Goal: Transaction & Acquisition: Book appointment/travel/reservation

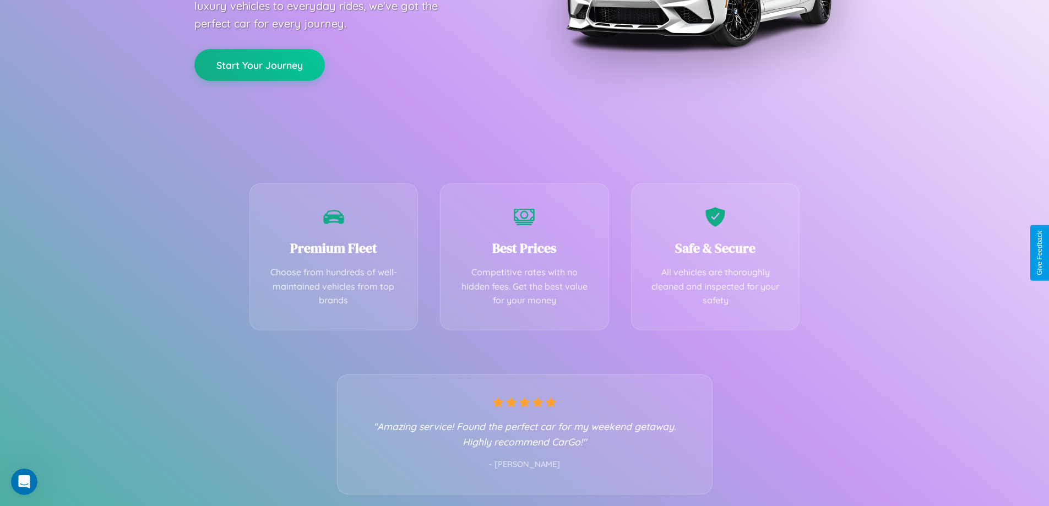
scroll to position [217, 0]
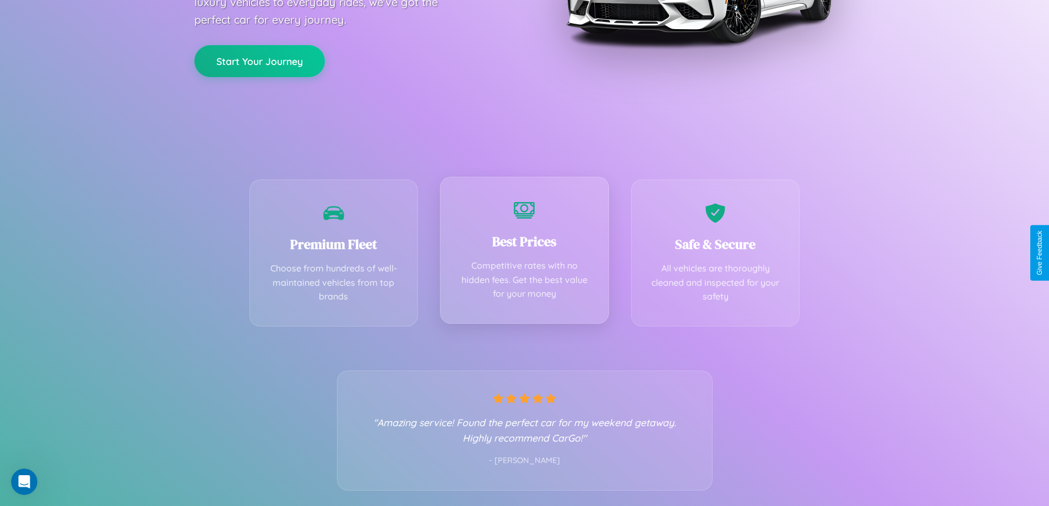
click at [524, 253] on div "Best Prices Competitive rates with no hidden fees. Get the best value for your …" at bounding box center [524, 250] width 169 height 147
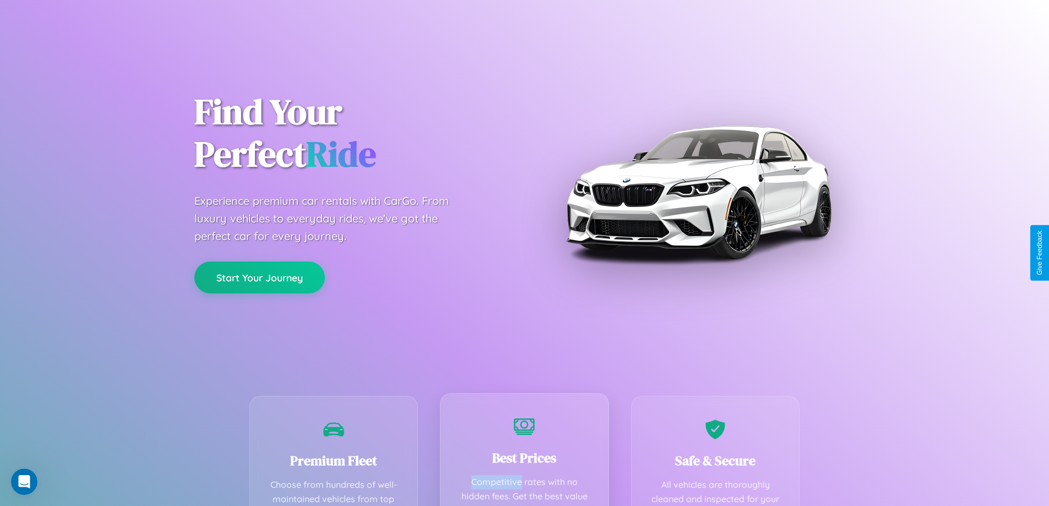
scroll to position [0, 0]
click at [259, 277] on button "Start Your Journey" at bounding box center [259, 277] width 131 height 32
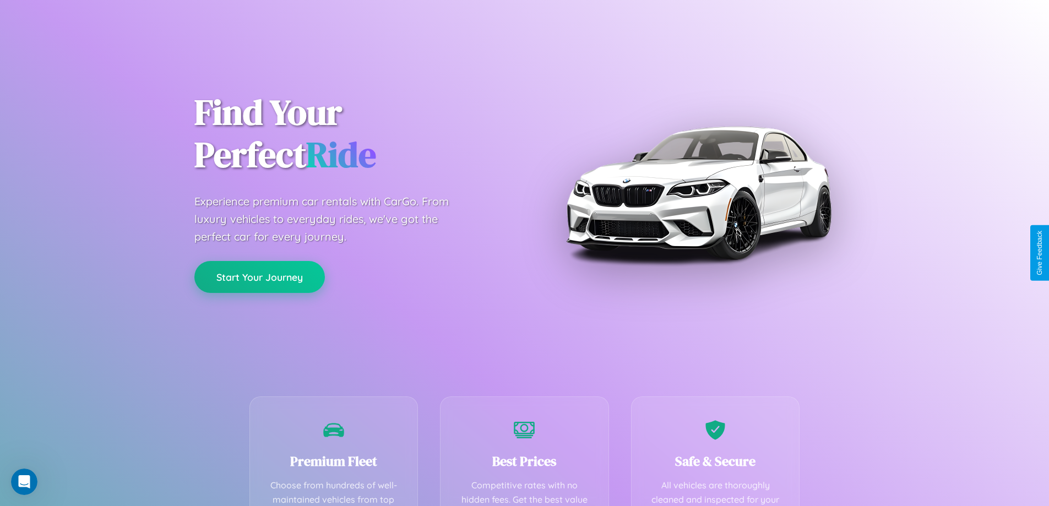
click at [259, 277] on button "Start Your Journey" at bounding box center [259, 277] width 131 height 32
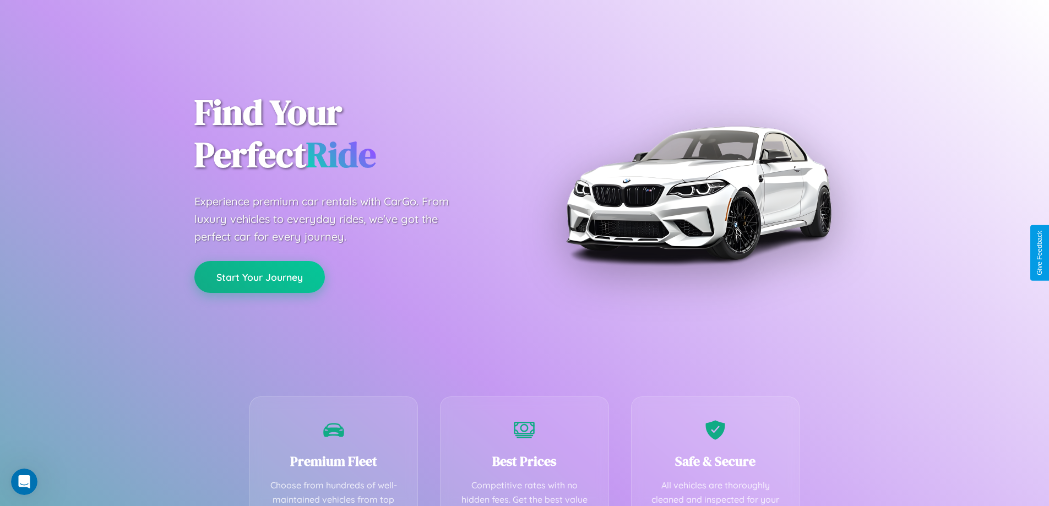
click at [259, 277] on button "Start Your Journey" at bounding box center [259, 277] width 131 height 32
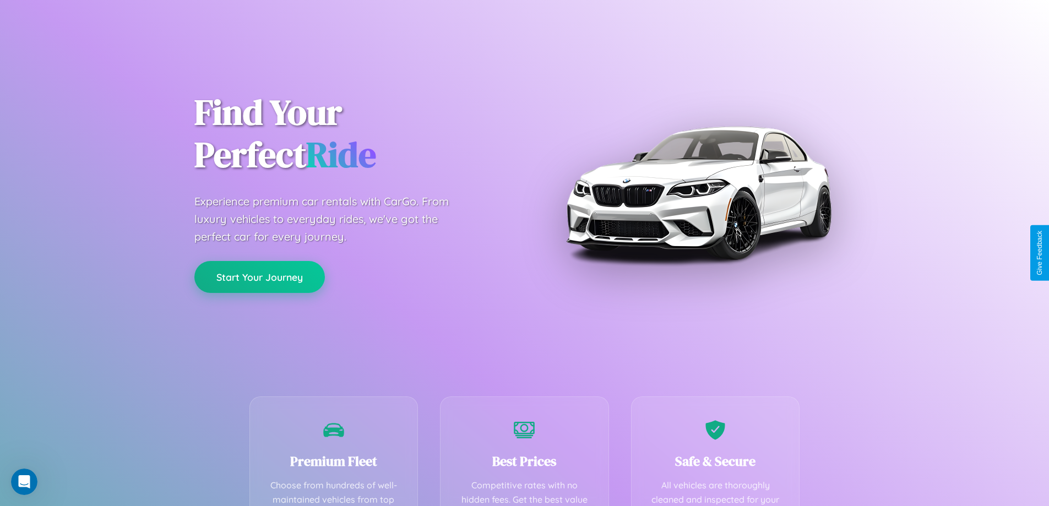
click at [259, 277] on button "Start Your Journey" at bounding box center [259, 277] width 131 height 32
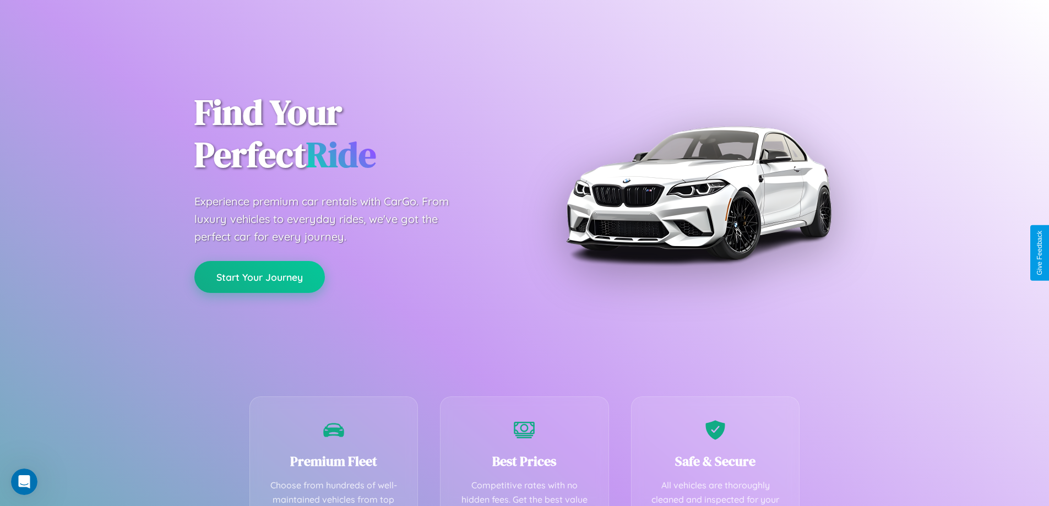
click at [259, 277] on button "Start Your Journey" at bounding box center [259, 277] width 131 height 32
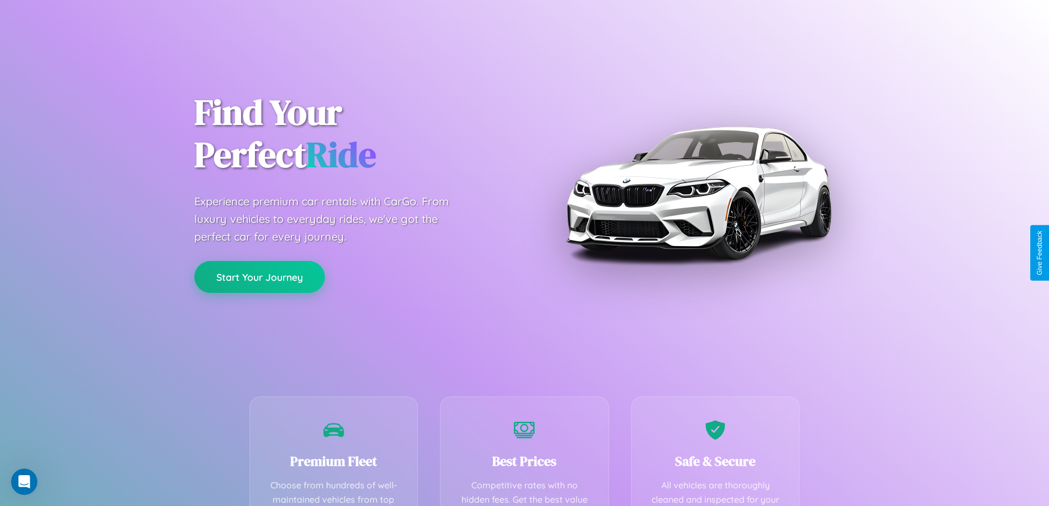
click at [259, 277] on button "Start Your Journey" at bounding box center [259, 277] width 131 height 32
